Goal: Task Accomplishment & Management: Manage account settings

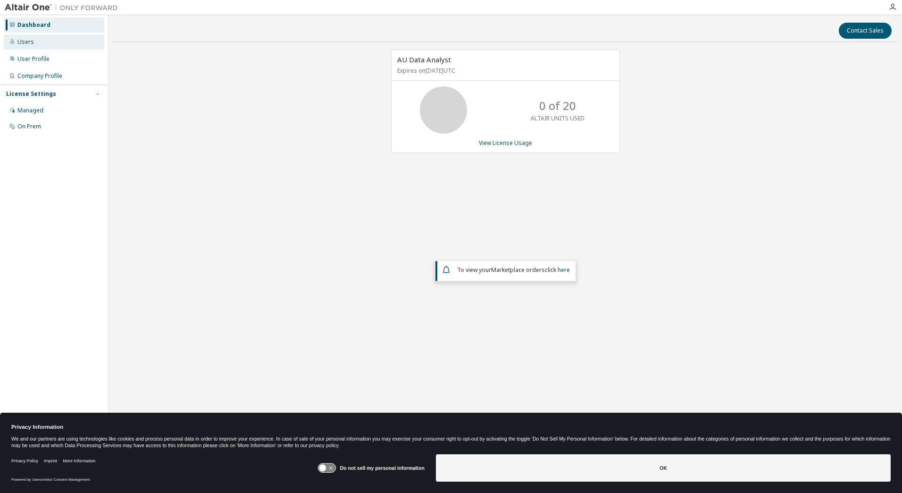
click at [46, 42] on div "Users" at bounding box center [54, 41] width 100 height 15
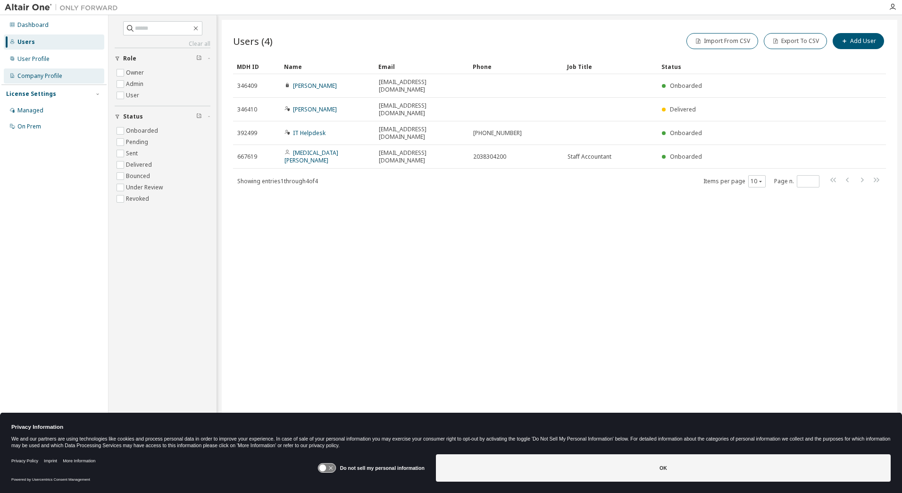
click at [48, 80] on div "Company Profile" at bounding box center [54, 75] width 100 height 15
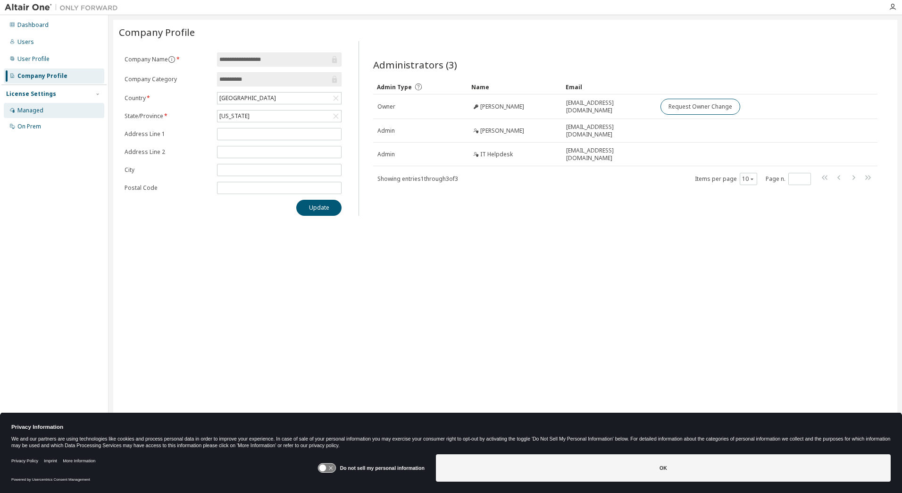
click at [37, 108] on div "Managed" at bounding box center [30, 111] width 26 height 8
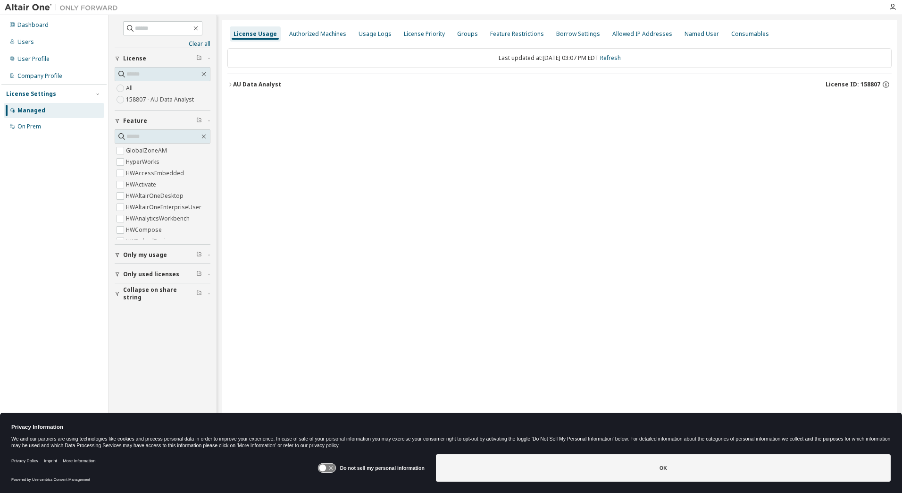
click at [222, 84] on div "License Usage Authorized Machines Usage Logs License Priority Groups Feature Re…" at bounding box center [560, 240] width 676 height 441
click at [230, 83] on icon "button" at bounding box center [230, 85] width 6 height 6
click at [232, 88] on button "AU Data Analyst License ID: 158807" at bounding box center [559, 84] width 664 height 21
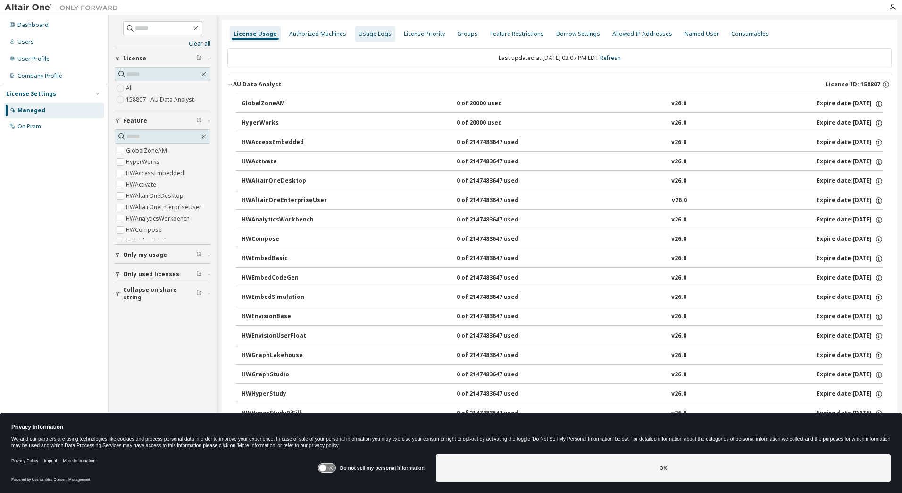
click at [373, 37] on div "Usage Logs" at bounding box center [375, 34] width 33 height 8
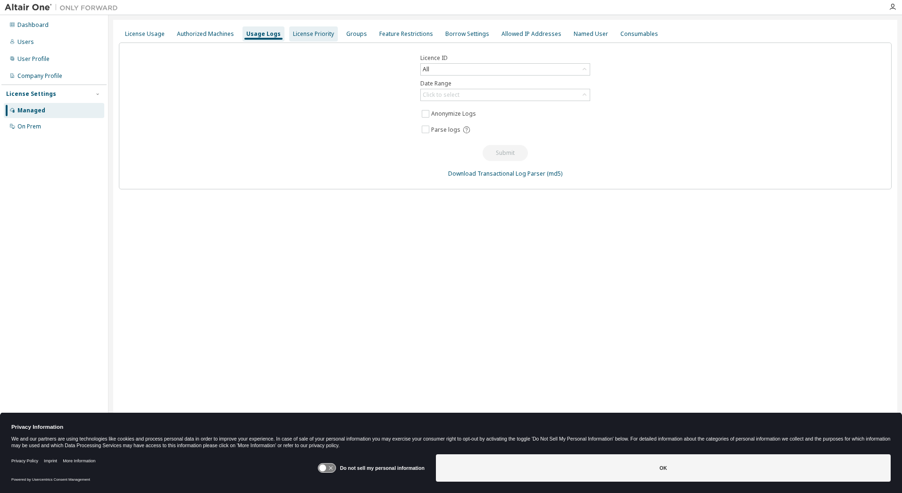
click at [304, 35] on div "License Priority" at bounding box center [313, 34] width 41 height 8
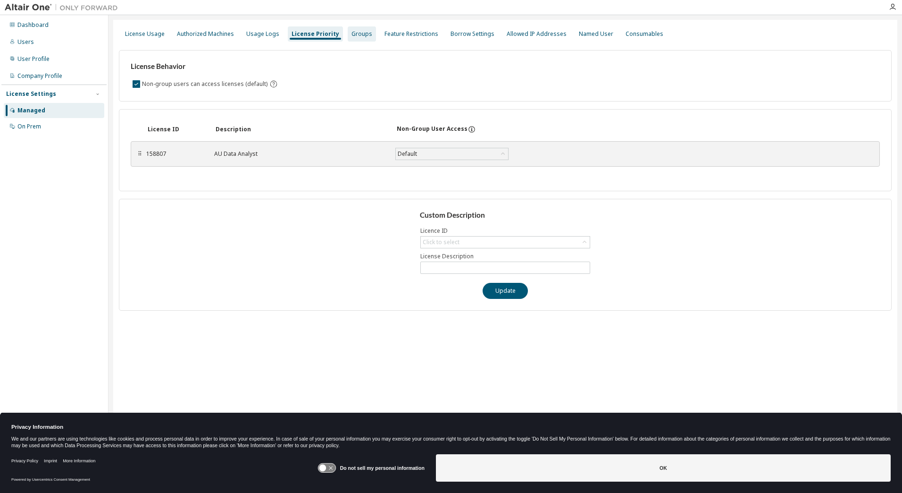
click at [348, 34] on div "Groups" at bounding box center [362, 33] width 28 height 15
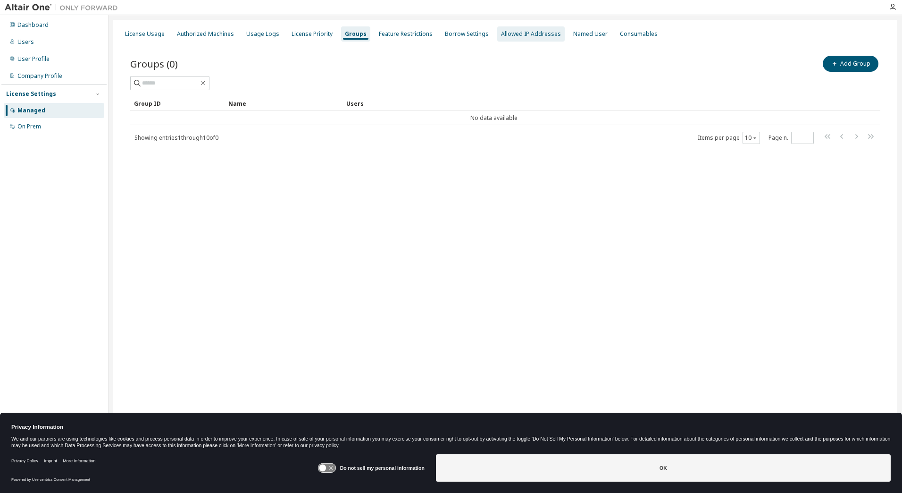
drag, startPoint x: 510, startPoint y: 23, endPoint x: 515, endPoint y: 32, distance: 10.1
click at [515, 32] on div "License Usage Authorized Machines Usage Logs License Priority Groups Feature Re…" at bounding box center [505, 240] width 784 height 441
click at [515, 32] on div "Allowed IP Addresses" at bounding box center [531, 34] width 60 height 8
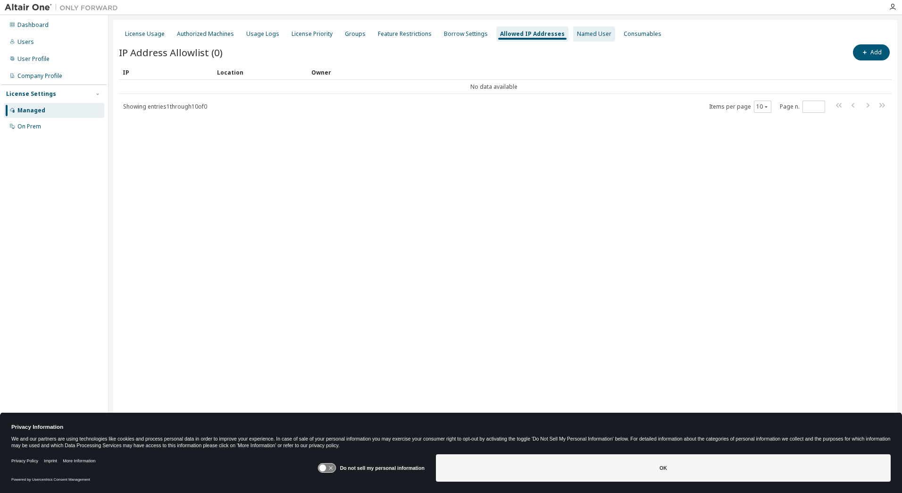
click at [579, 32] on div "Named User" at bounding box center [594, 34] width 34 height 8
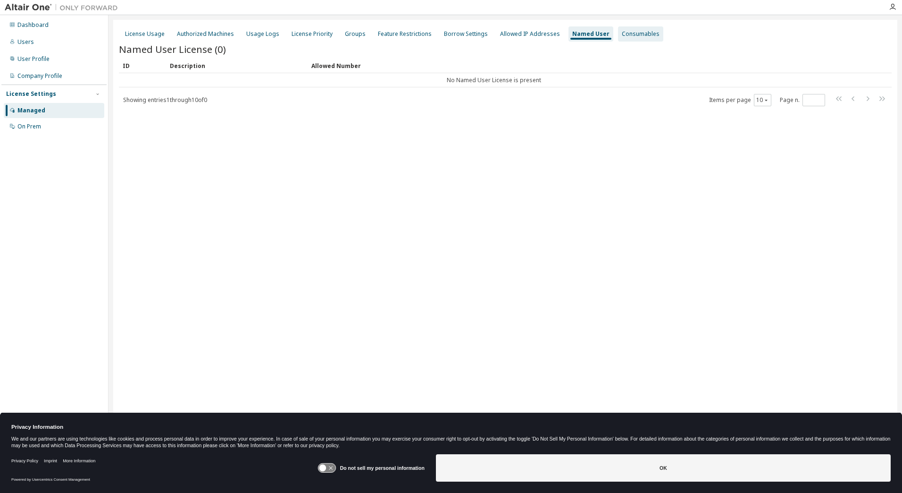
click at [629, 27] on div "Consumables" at bounding box center [640, 33] width 45 height 15
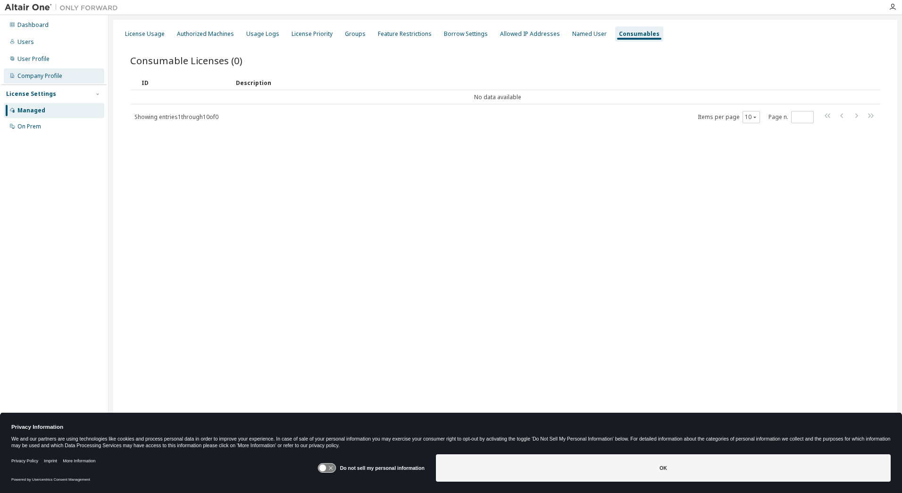
click at [43, 75] on div "Company Profile" at bounding box center [39, 76] width 45 height 8
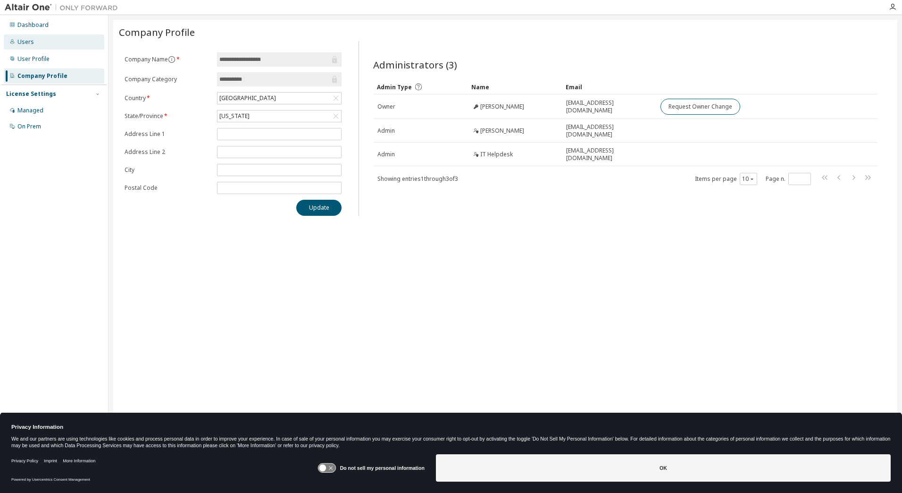
click at [37, 38] on div "Users" at bounding box center [54, 41] width 100 height 15
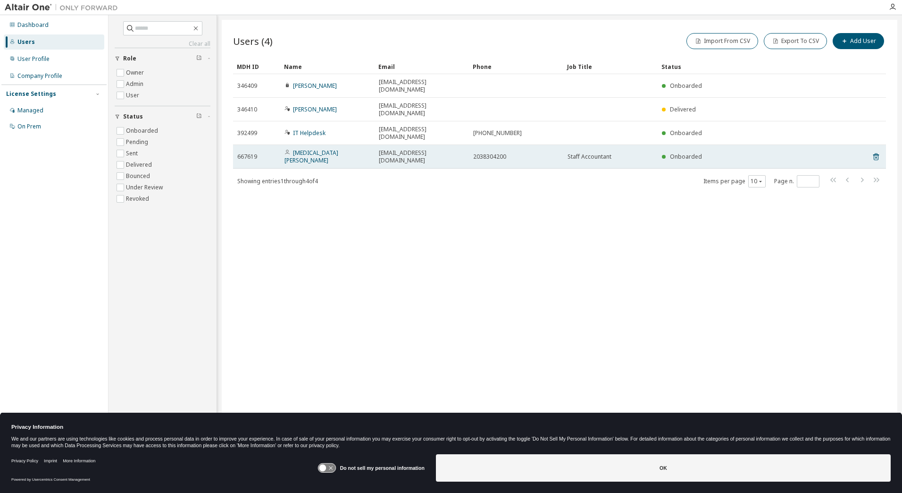
click at [281, 145] on td "Yasmin Santos" at bounding box center [327, 157] width 94 height 24
click at [301, 149] on link "Yasmin Santos" at bounding box center [311, 157] width 54 height 16
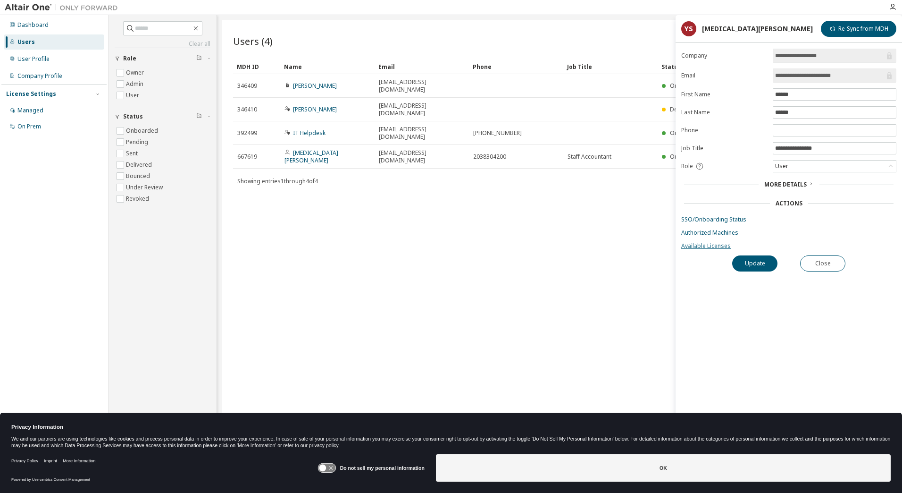
click at [703, 248] on link "Available Licenses" at bounding box center [788, 246] width 215 height 8
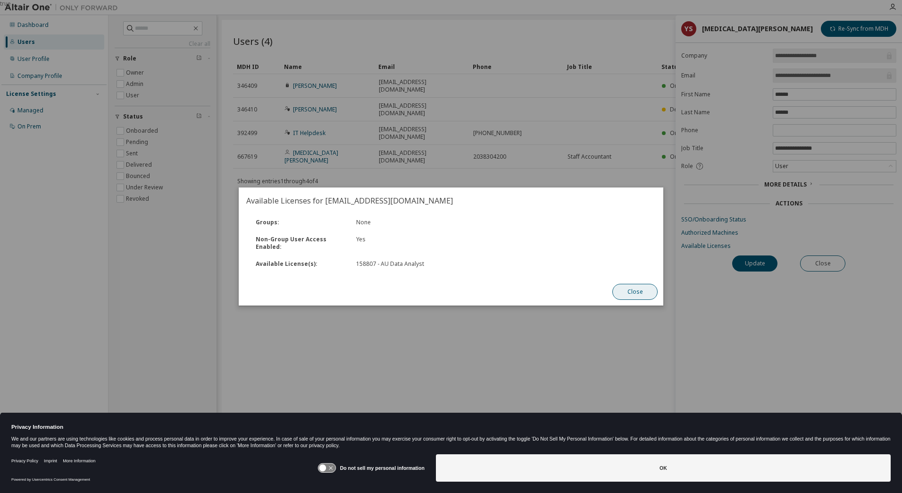
click at [634, 286] on button "Close" at bounding box center [634, 292] width 45 height 16
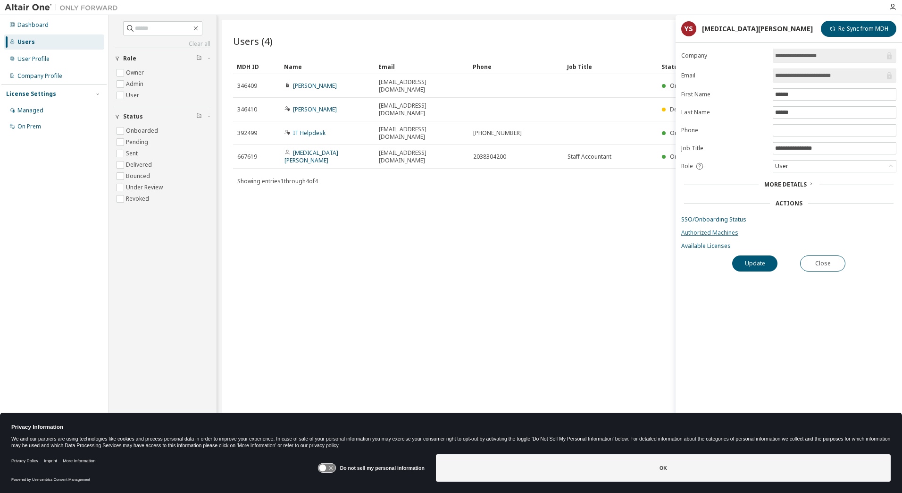
click at [708, 231] on link "Authorized Machines" at bounding box center [788, 233] width 215 height 8
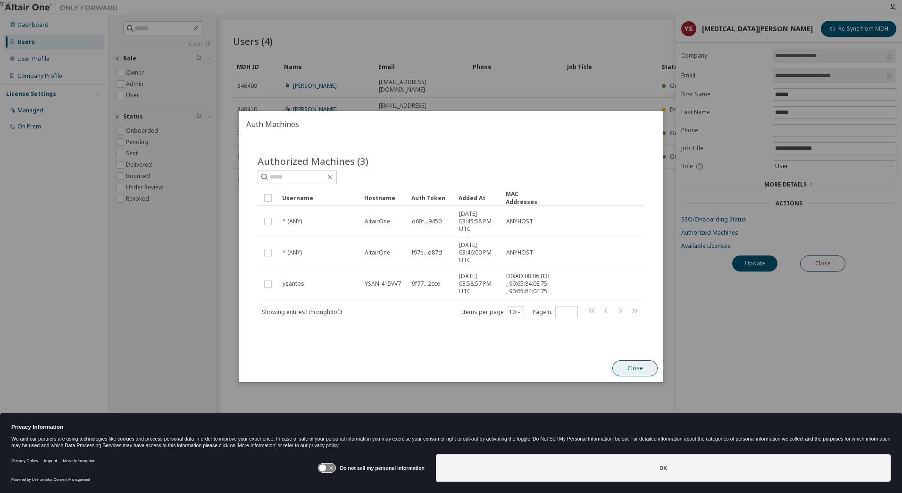
click at [630, 373] on button "Close" at bounding box center [634, 368] width 45 height 16
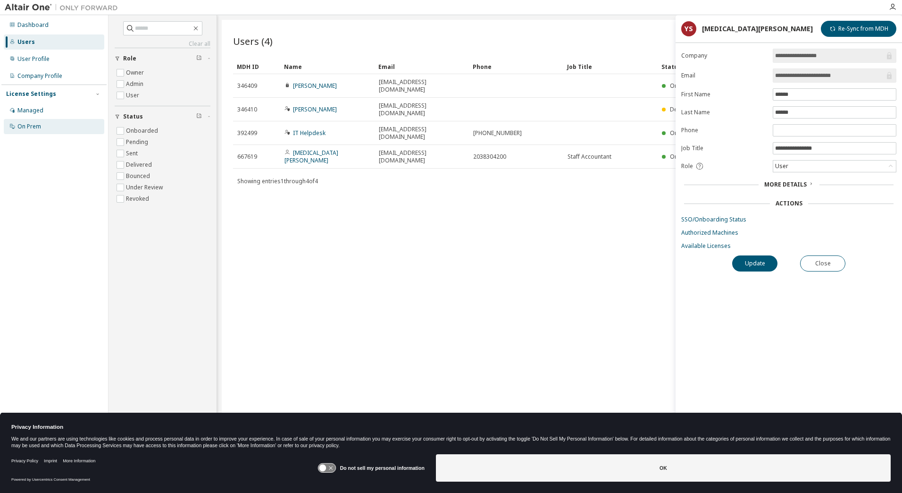
click at [23, 126] on div "On Prem" at bounding box center [29, 127] width 24 height 8
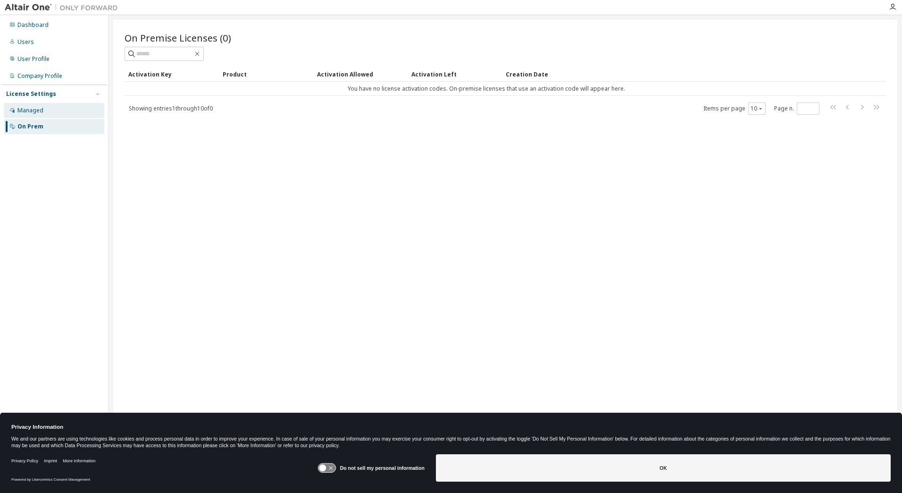
click at [22, 110] on div "Managed" at bounding box center [30, 111] width 26 height 8
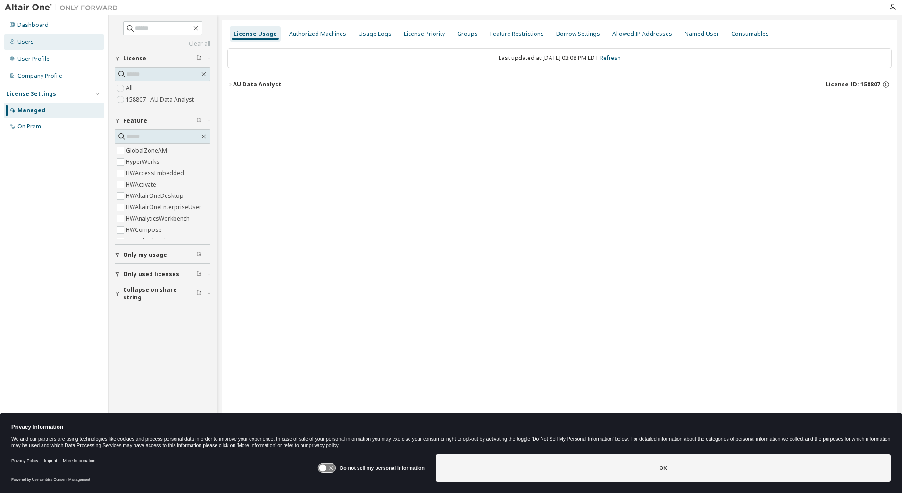
click at [38, 40] on div "Users" at bounding box center [54, 41] width 100 height 15
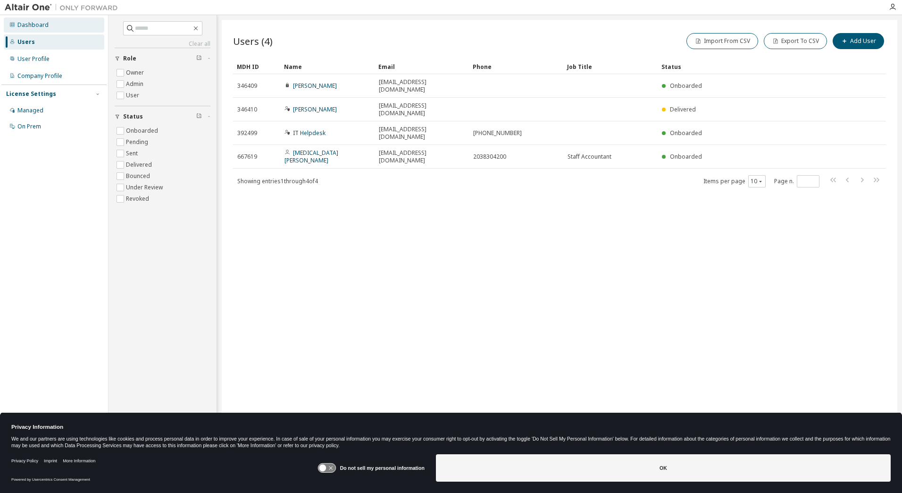
click at [36, 25] on div "Dashboard" at bounding box center [32, 25] width 31 height 8
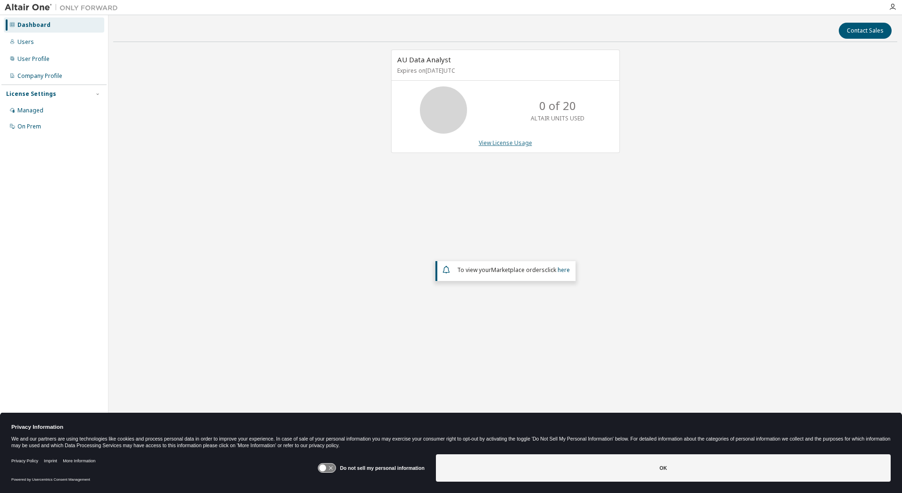
click at [507, 143] on link "View License Usage" at bounding box center [505, 143] width 53 height 8
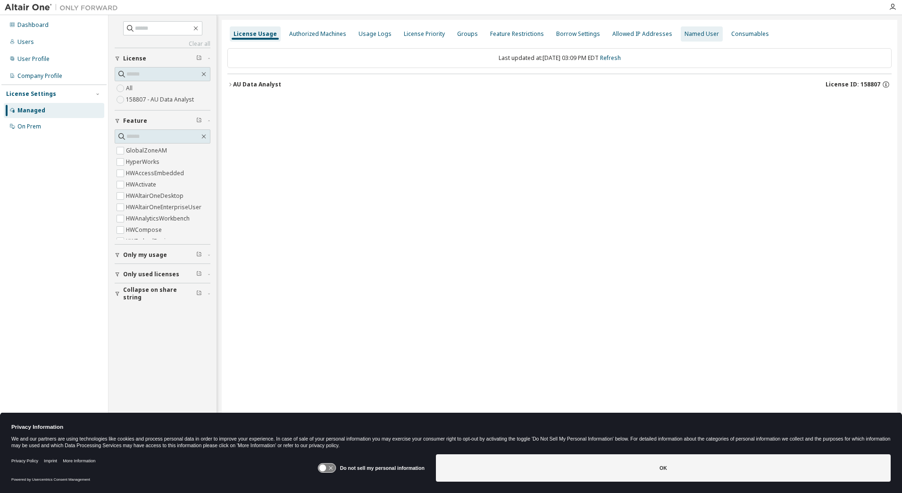
click at [685, 33] on div "Named User" at bounding box center [702, 34] width 34 height 8
